Goal: Transaction & Acquisition: Purchase product/service

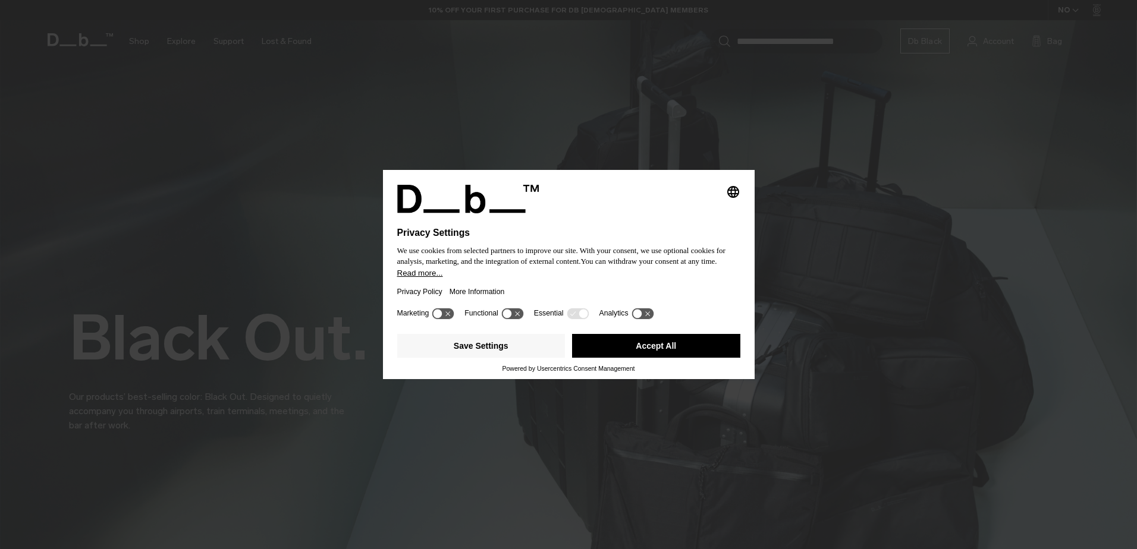
click at [664, 346] on button "Accept All" at bounding box center [656, 346] width 168 height 24
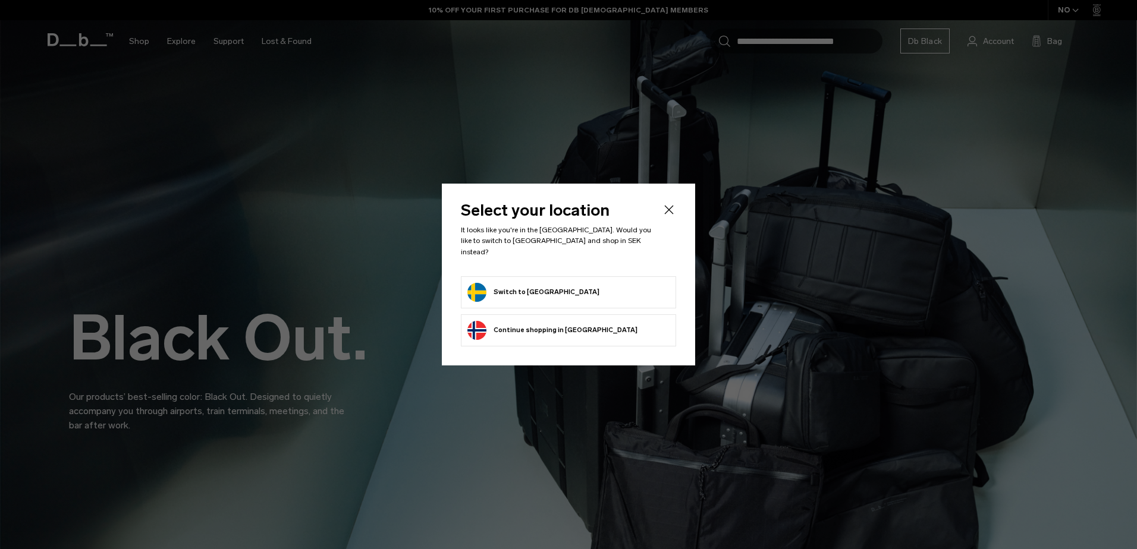
click at [520, 283] on button "Switch to Sweden" at bounding box center [533, 292] width 132 height 19
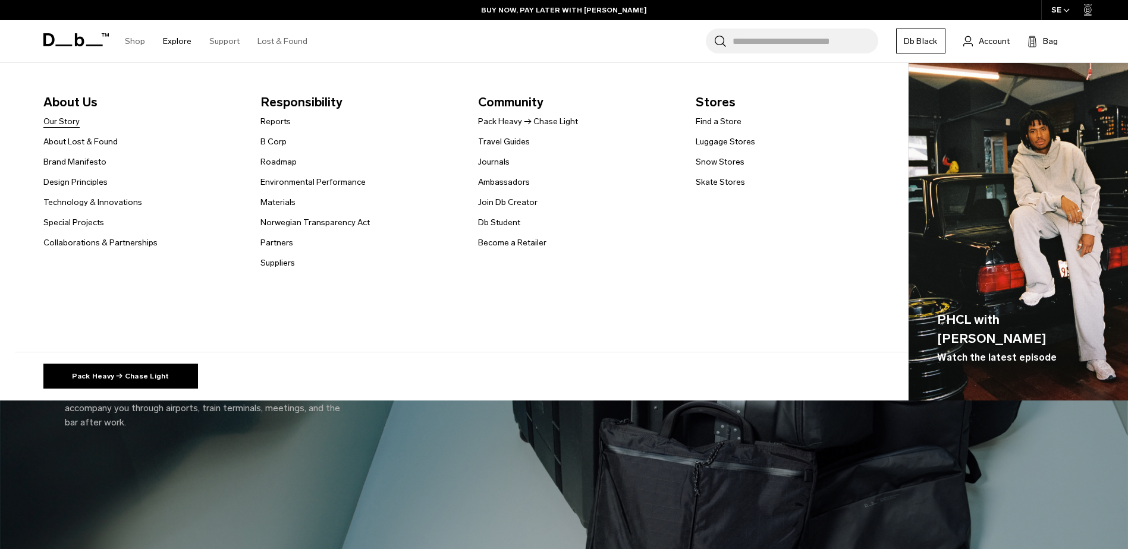
click at [67, 122] on link "Our Story" at bounding box center [61, 121] width 36 height 12
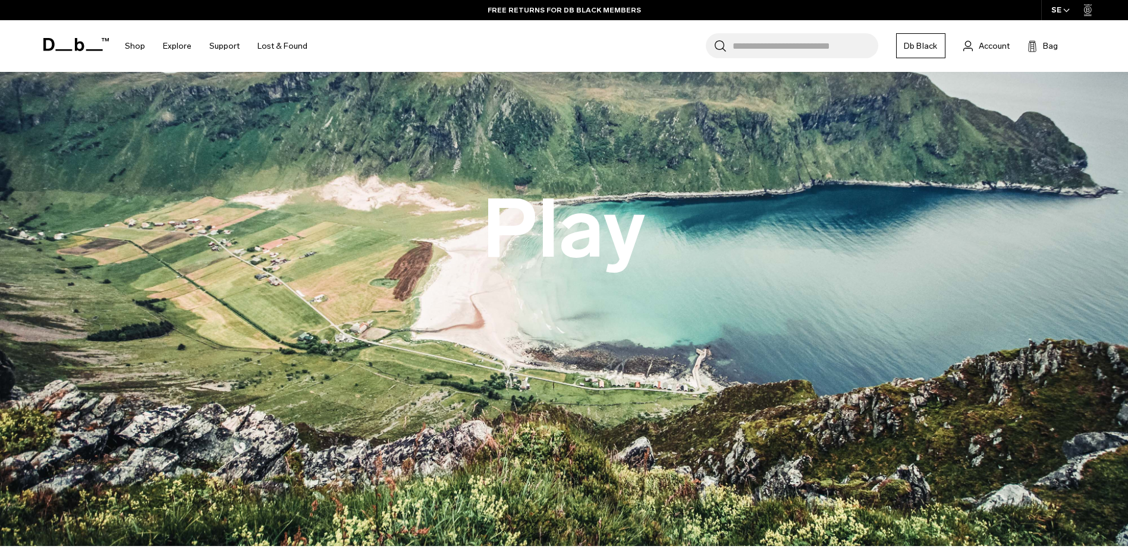
scroll to position [178, 0]
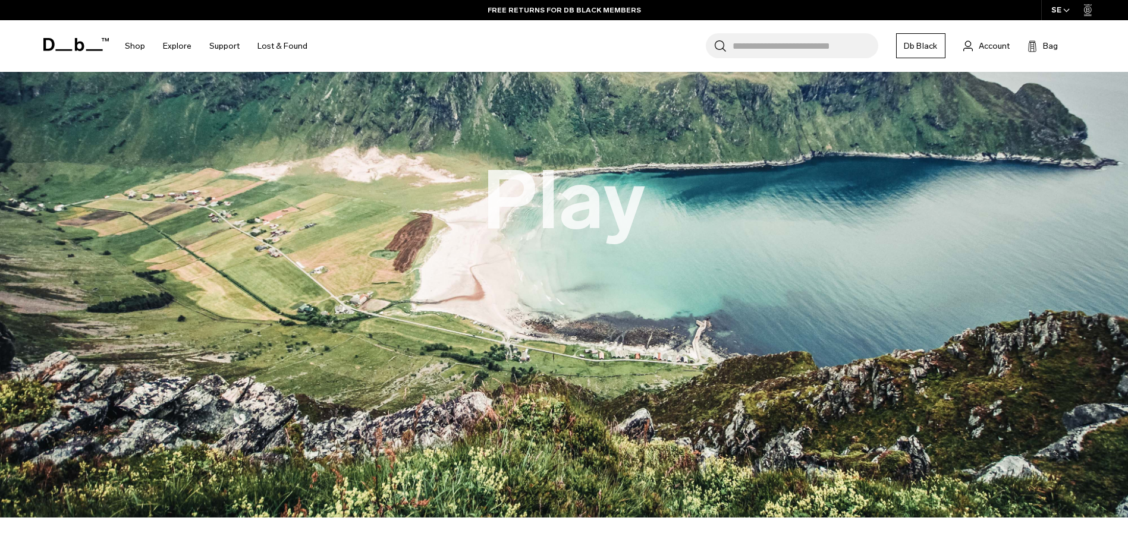
click at [584, 209] on button "Play" at bounding box center [564, 201] width 164 height 90
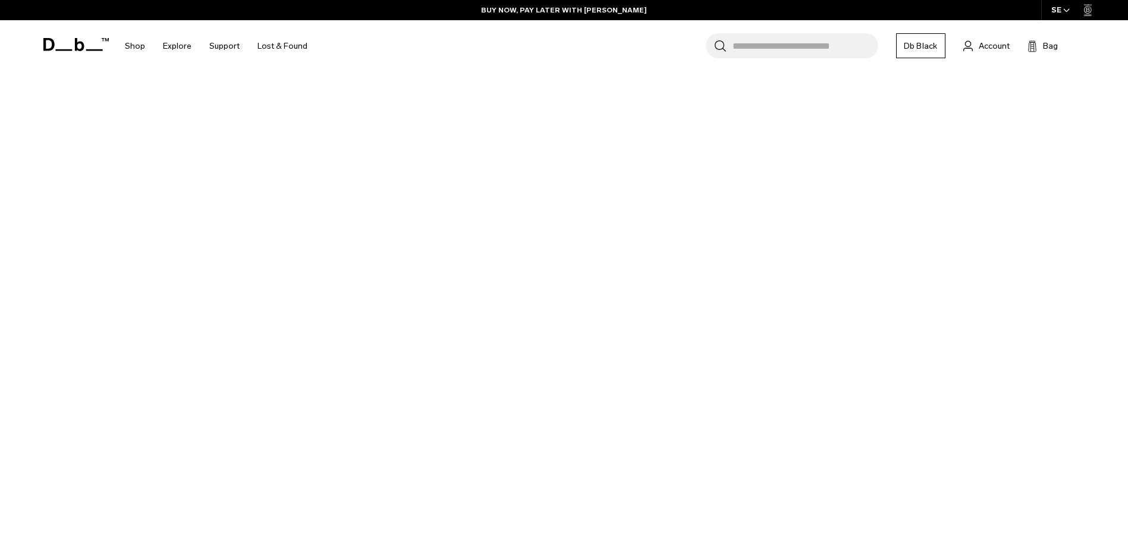
click at [860, 415] on img at bounding box center [564, 200] width 1128 height 634
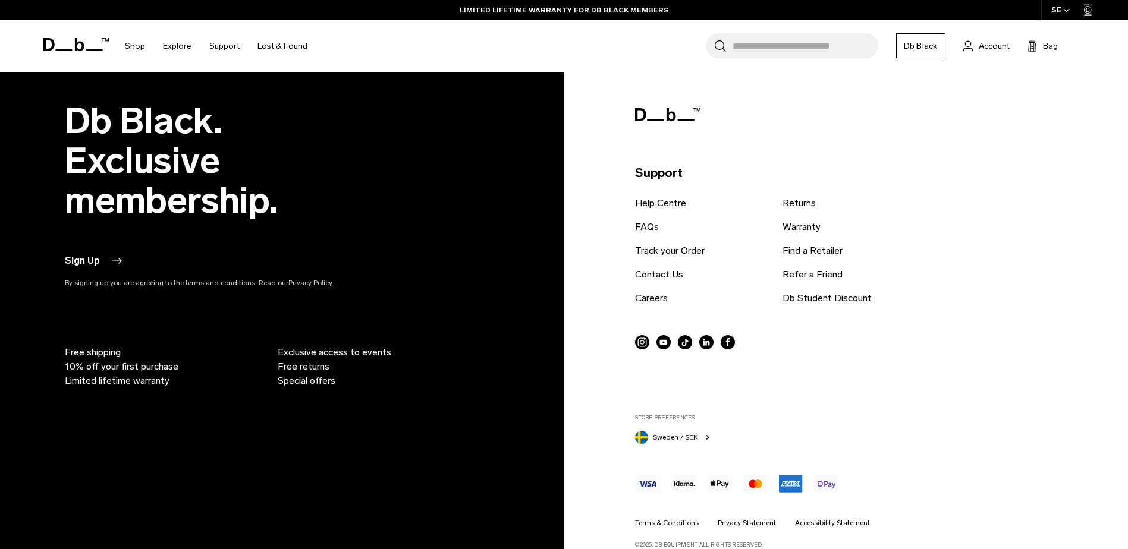
scroll to position [1866, 0]
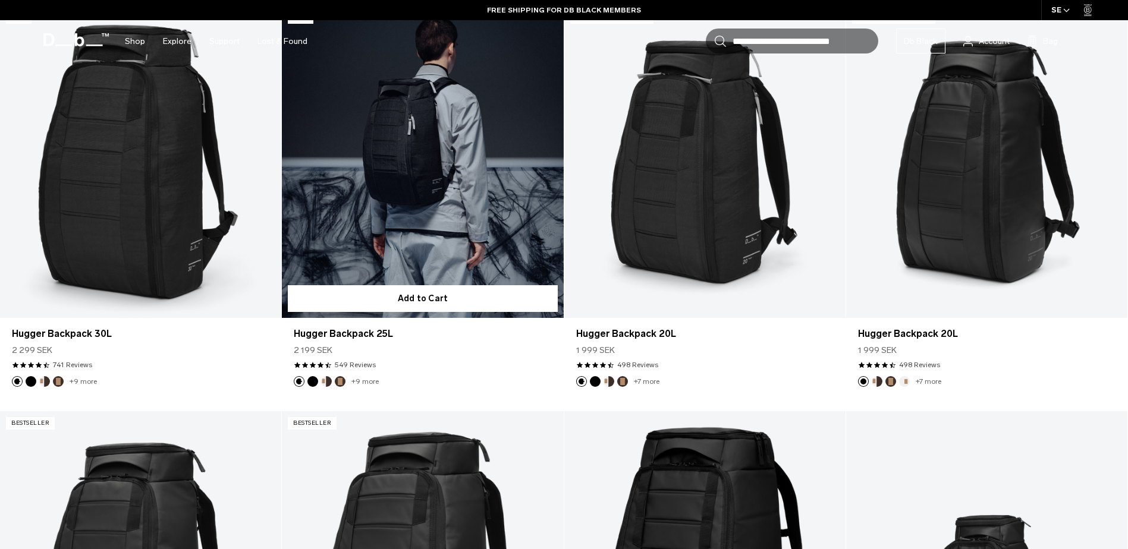
click at [424, 165] on link "Hugger Backpack 25L" at bounding box center [422, 161] width 281 height 313
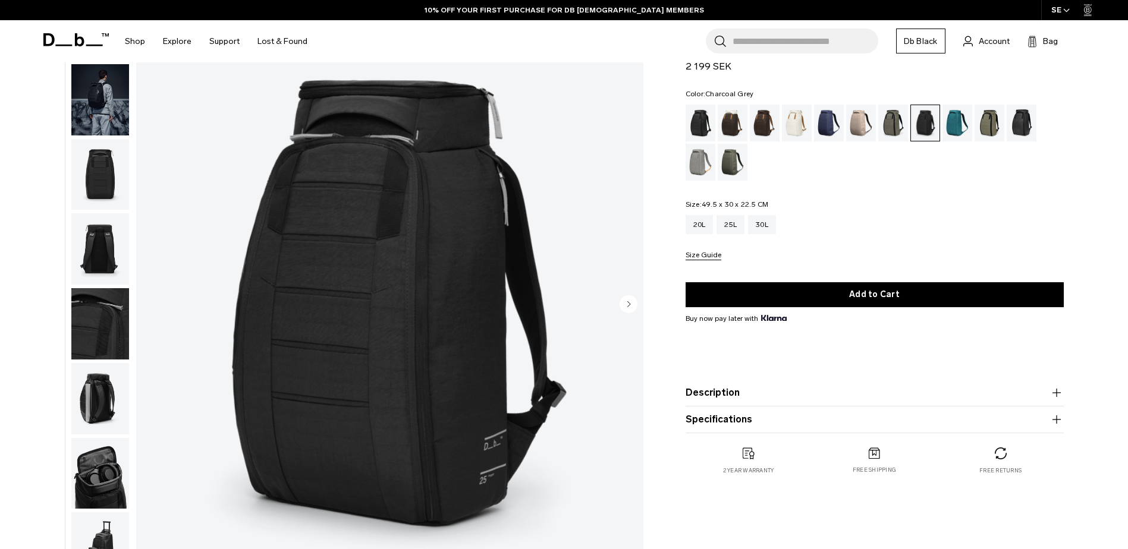
scroll to position [178, 0]
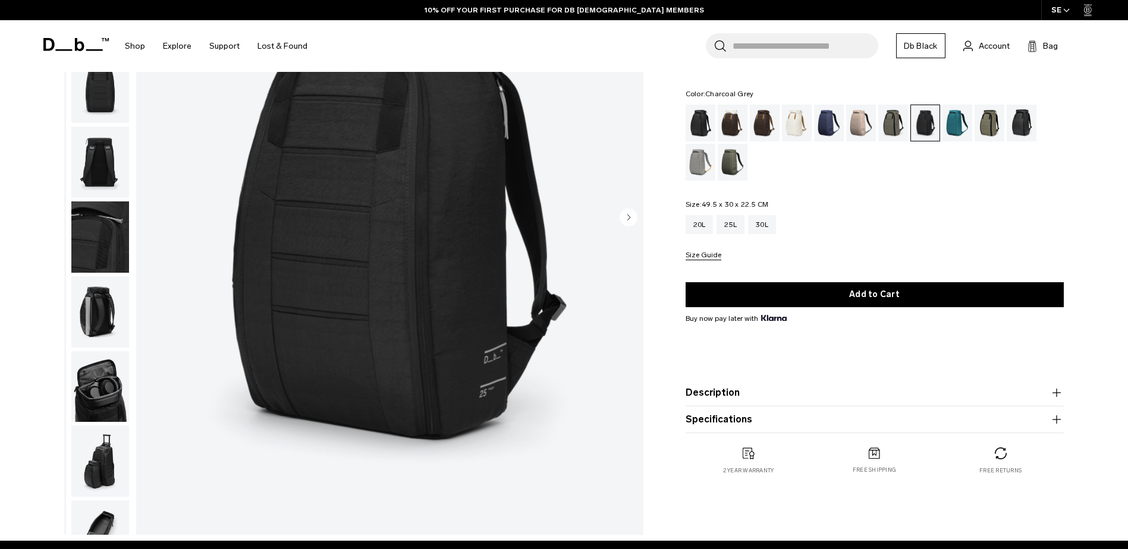
click at [1056, 396] on icon "button" at bounding box center [1056, 393] width 14 height 14
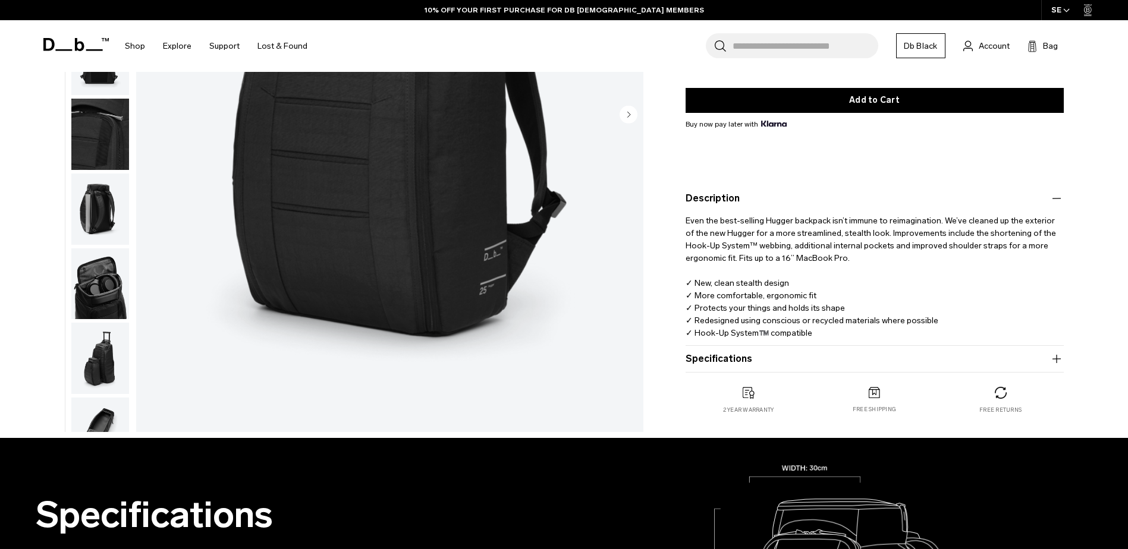
scroll to position [297, 0]
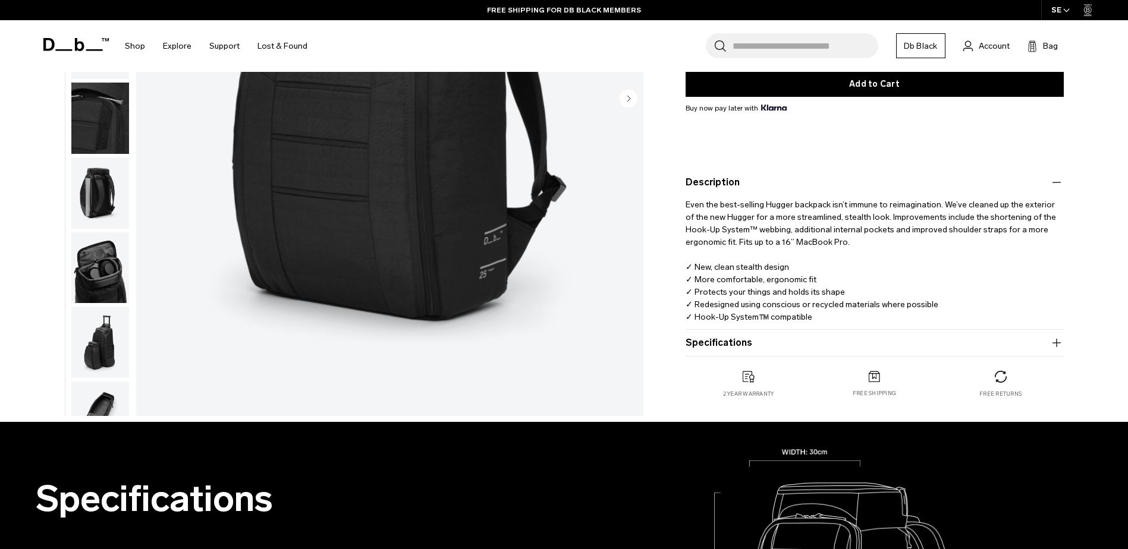
click at [1054, 343] on icon "button" at bounding box center [1056, 342] width 8 height 1
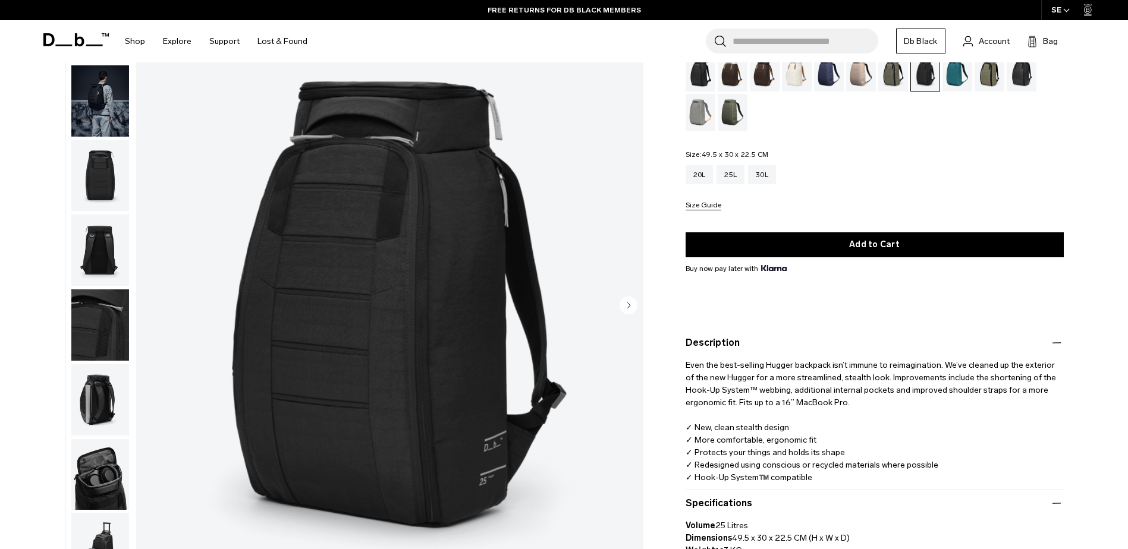
scroll to position [0, 0]
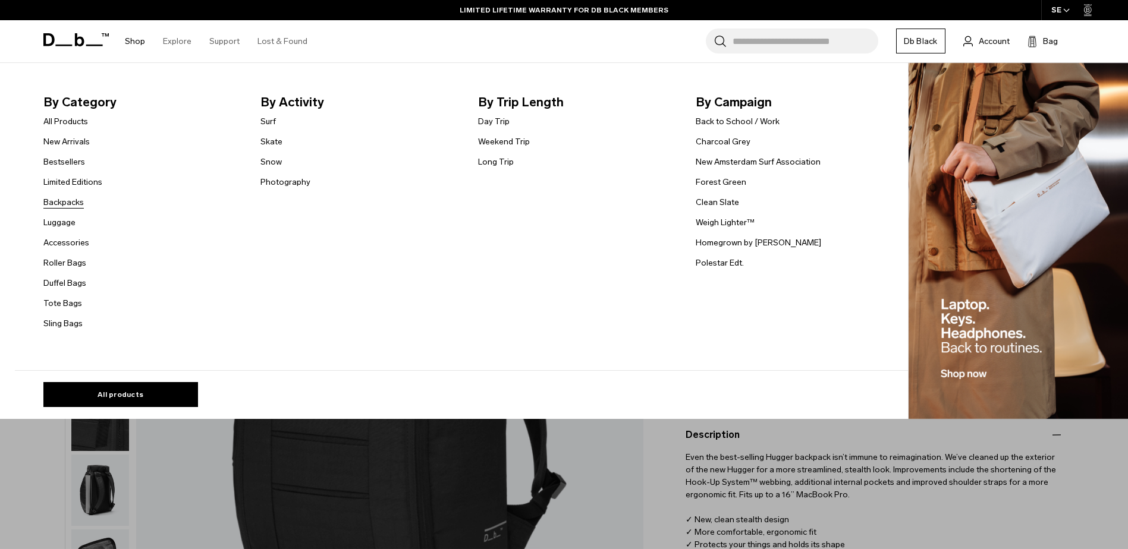
click at [65, 203] on link "Backpacks" at bounding box center [63, 202] width 40 height 12
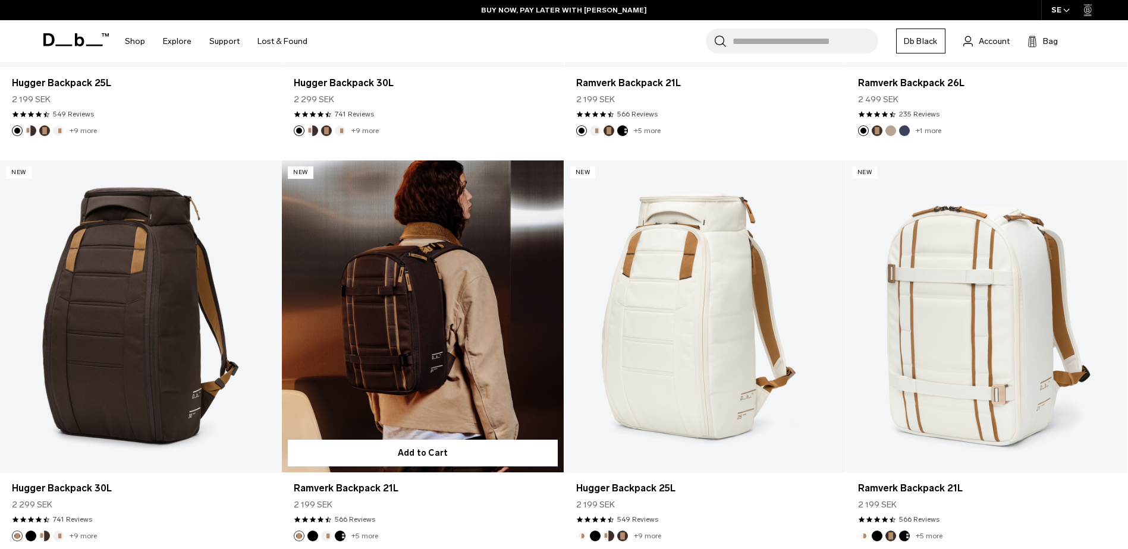
scroll to position [178, 0]
